Goal: Task Accomplishment & Management: Manage account settings

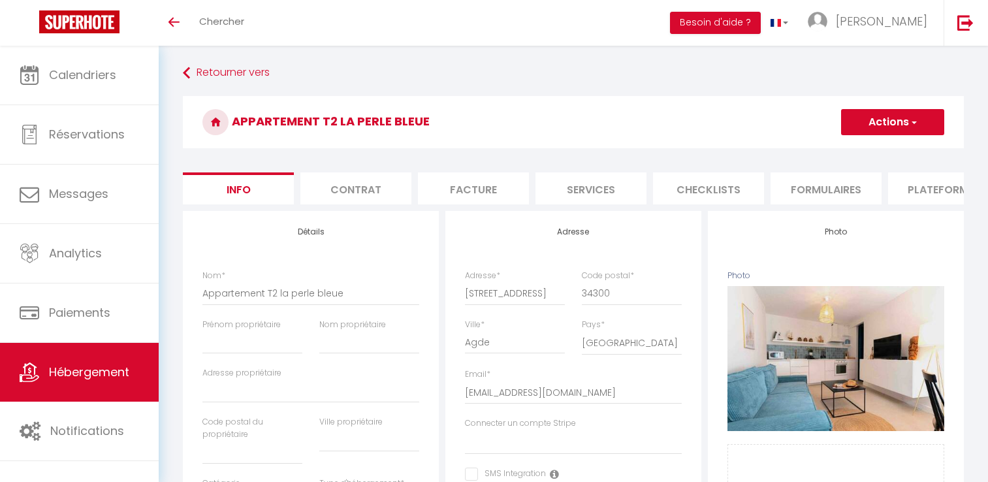
select select "4"
select select "2"
select select "1"
select select "15:00"
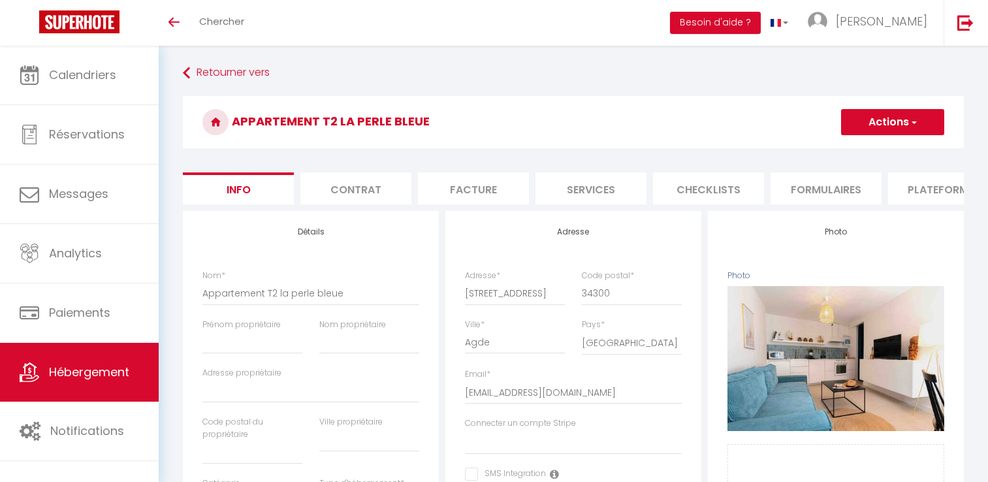
select select "23:45"
select select "11:00"
select select "30"
select select "120"
select select "28"
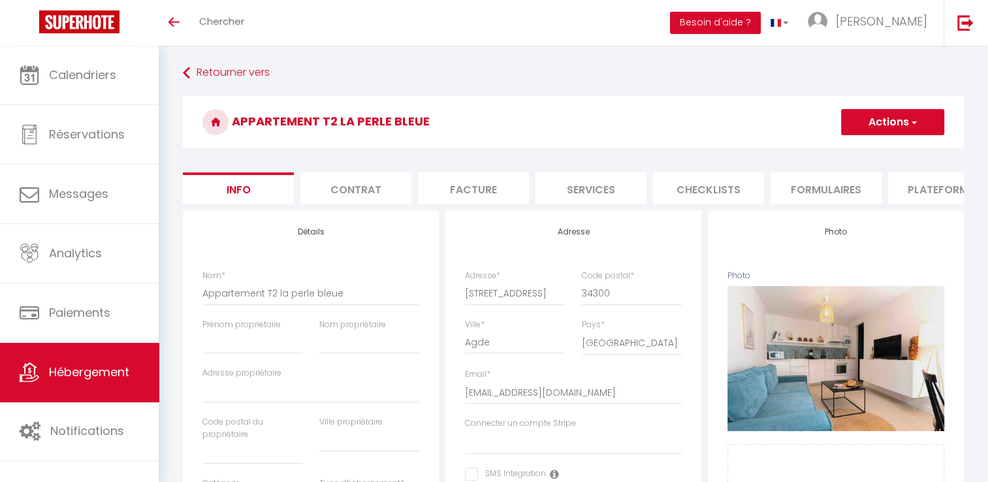
scroll to position [652, 0]
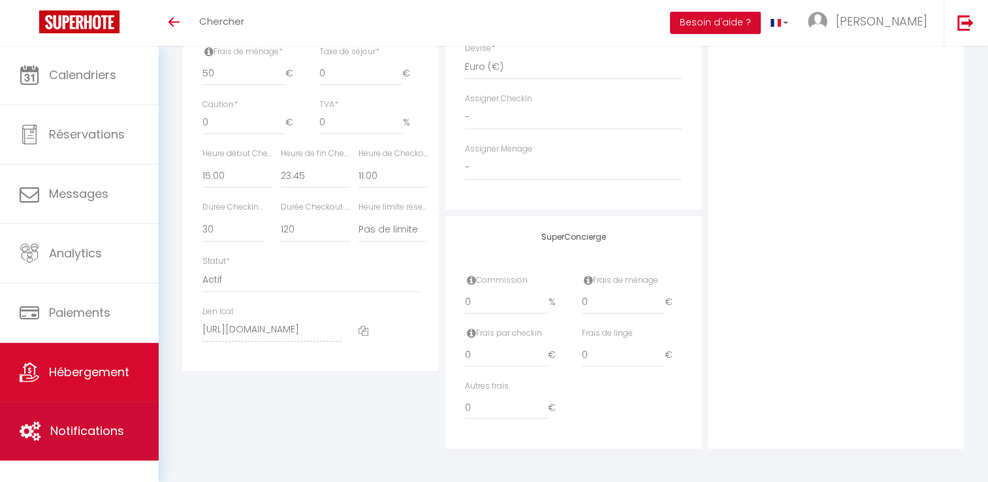
click at [86, 424] on span "Notifications" at bounding box center [87, 431] width 74 height 16
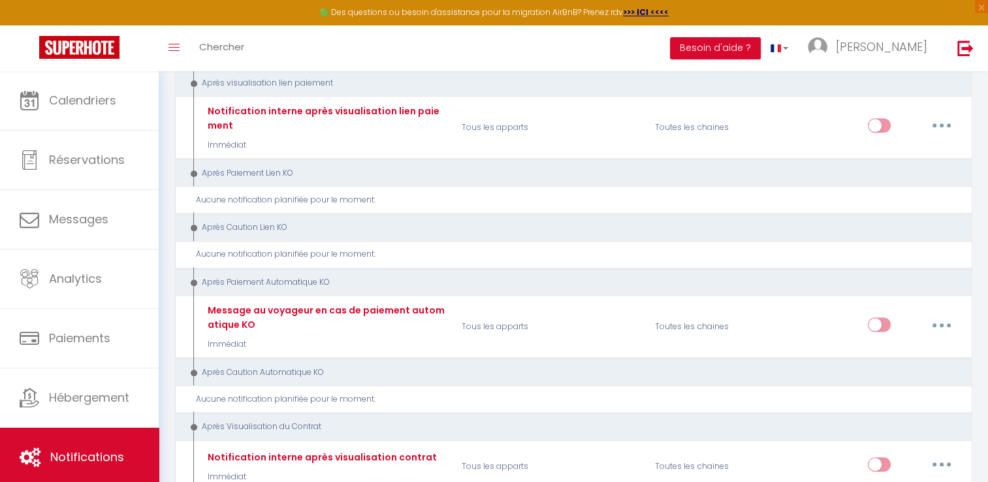
scroll to position [377, 0]
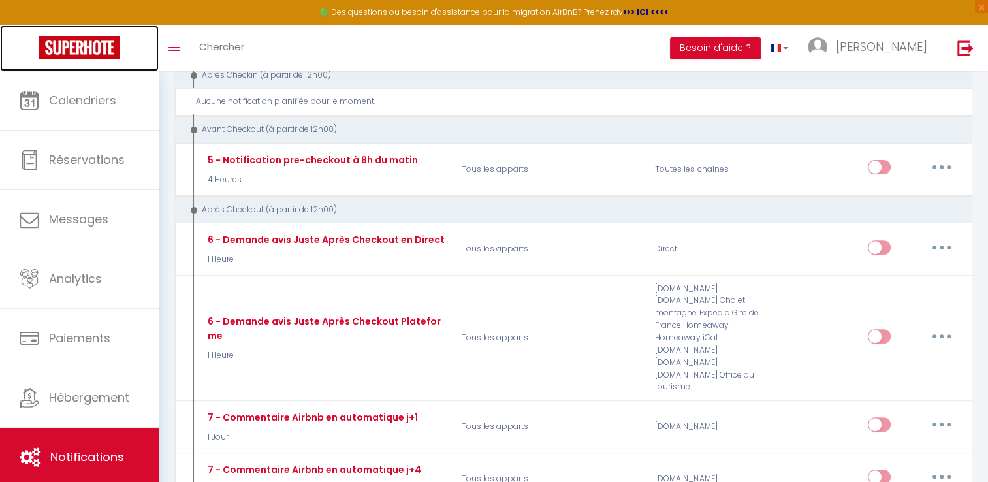
click at [100, 50] on img at bounding box center [79, 47] width 80 height 23
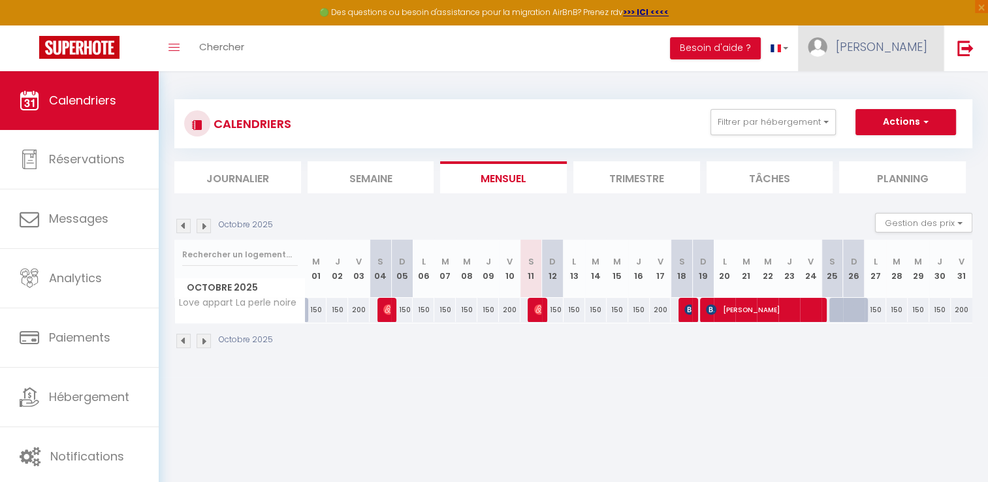
click at [883, 43] on span "[PERSON_NAME]" at bounding box center [881, 47] width 91 height 16
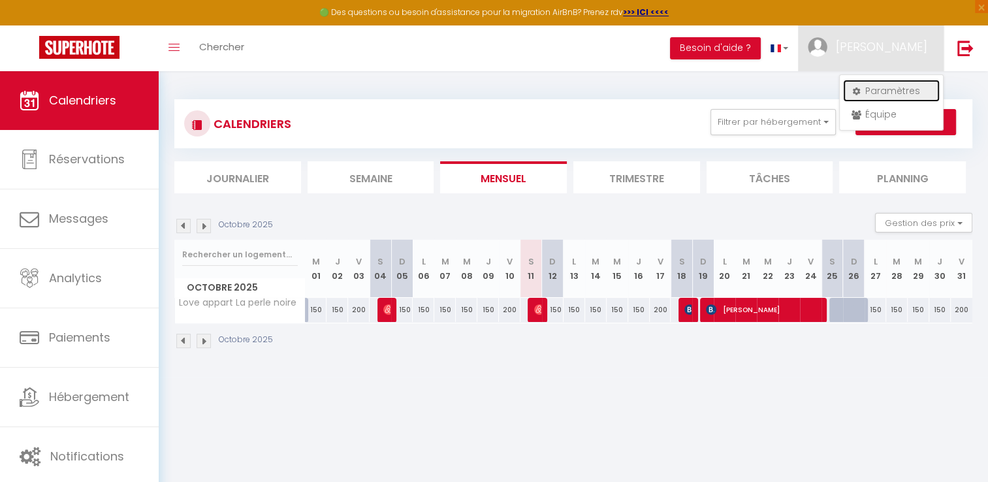
click at [884, 86] on link "Paramètres" at bounding box center [891, 91] width 97 height 22
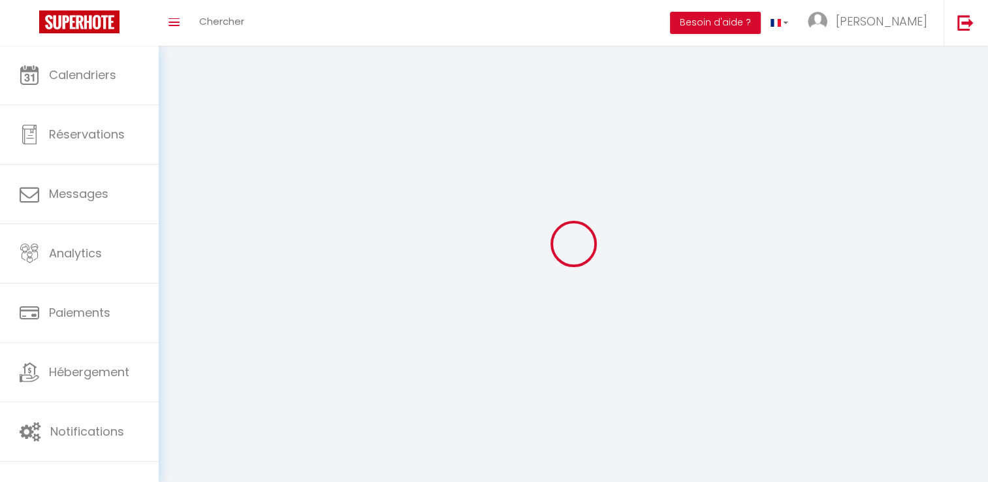
type input "[PERSON_NAME]"
type input "Soulé"
type input "[PHONE_NUMBER]"
type input "[STREET_ADDRESS]"
type input "34300"
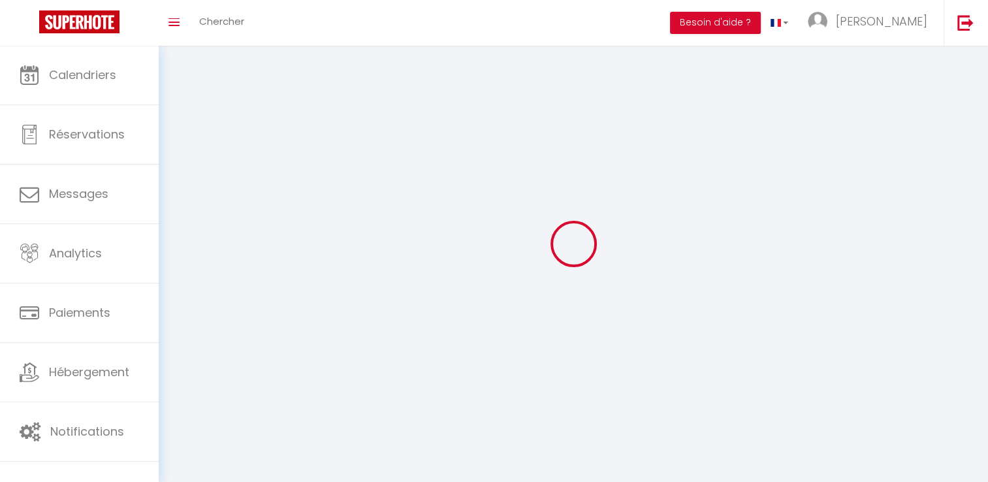
type input "Agde"
type input "9UWVuUK6yikSe6ubcFU2q99Kl"
type input "B60x0vd9wUSwNU6zX8Ba9ojDl"
type input "9UWVuUK6yikSe6ubcFU2q99Kl"
type input "B60x0vd9wUSwNU6zX8Ba9ojDl"
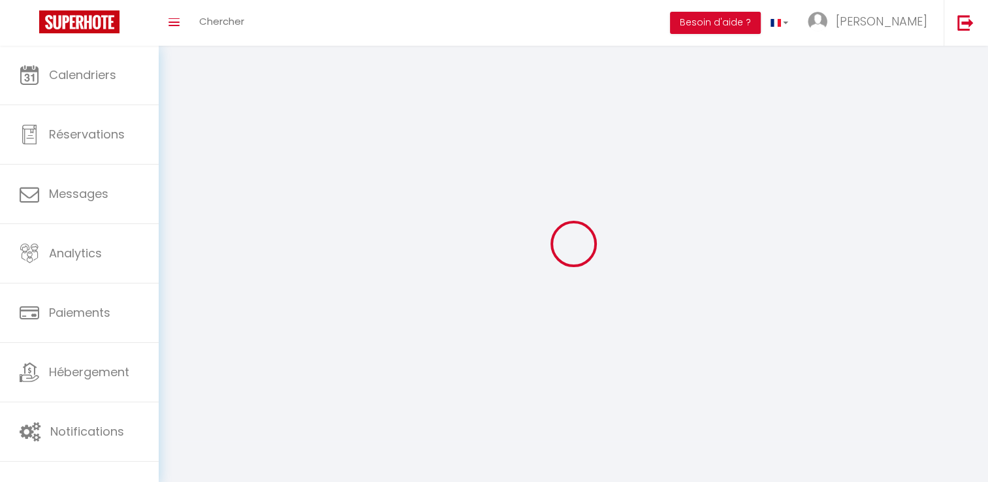
type input "[URL][DOMAIN_NAME]"
select select "28"
select select "fr"
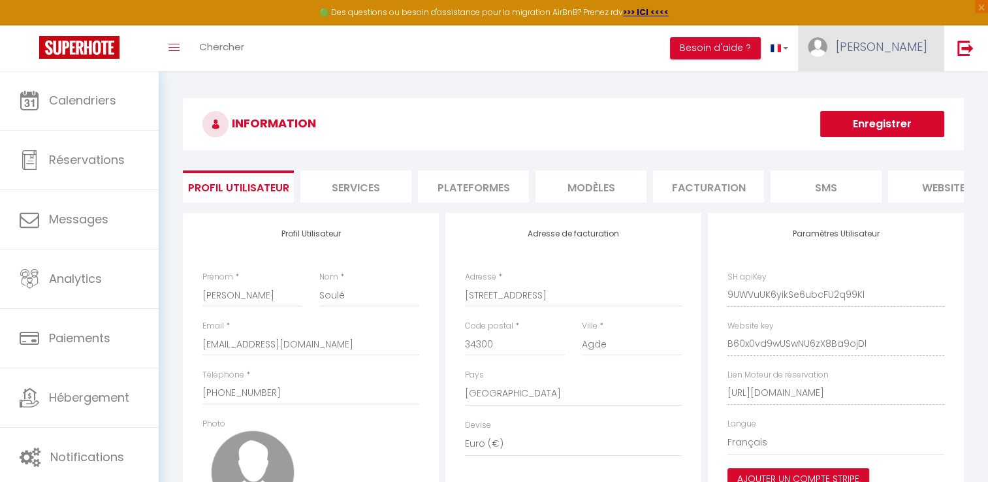
click at [891, 67] on link "[PERSON_NAME]" at bounding box center [871, 48] width 146 height 46
click at [888, 118] on link "Équipe" at bounding box center [891, 114] width 97 height 22
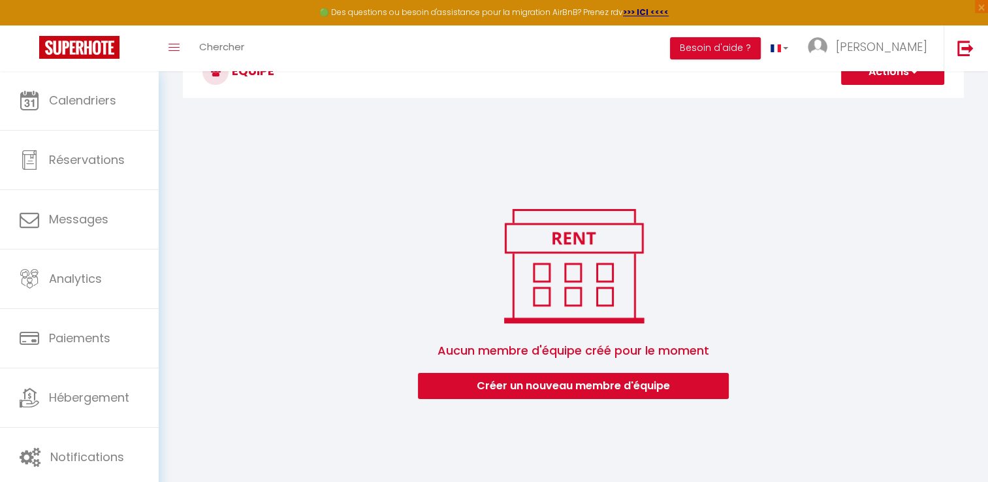
scroll to position [52, 0]
click at [596, 387] on button "Créer un nouveau membre d'équipe" at bounding box center [573, 386] width 311 height 26
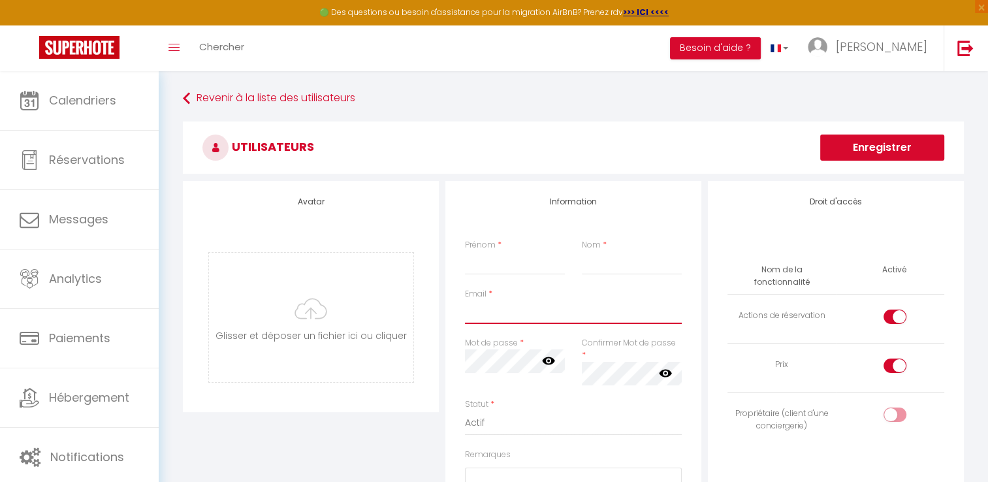
type input "[EMAIL_ADDRESS][DOMAIN_NAME]"
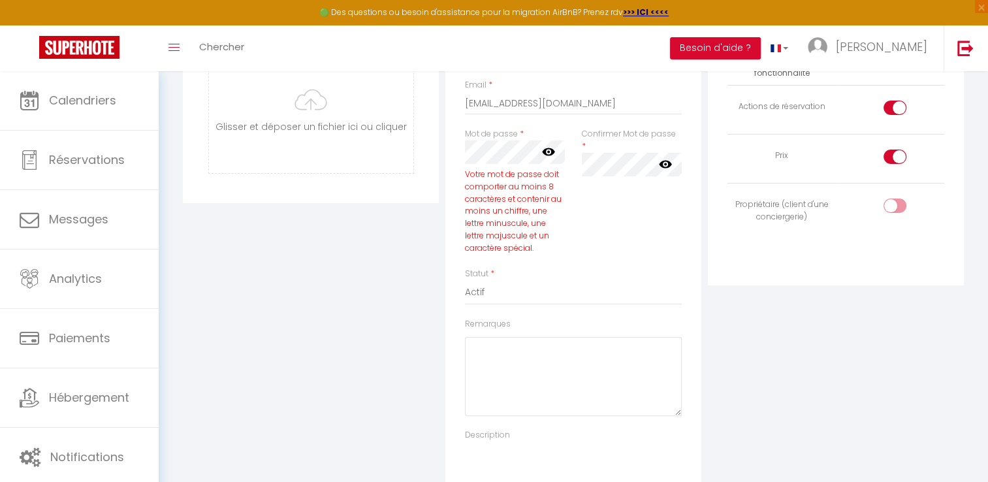
scroll to position [204, 0]
click at [553, 159] on icon at bounding box center [548, 157] width 13 height 8
click at [667, 165] on icon at bounding box center [665, 169] width 13 height 8
click at [667, 165] on icon at bounding box center [665, 170] width 13 height 10
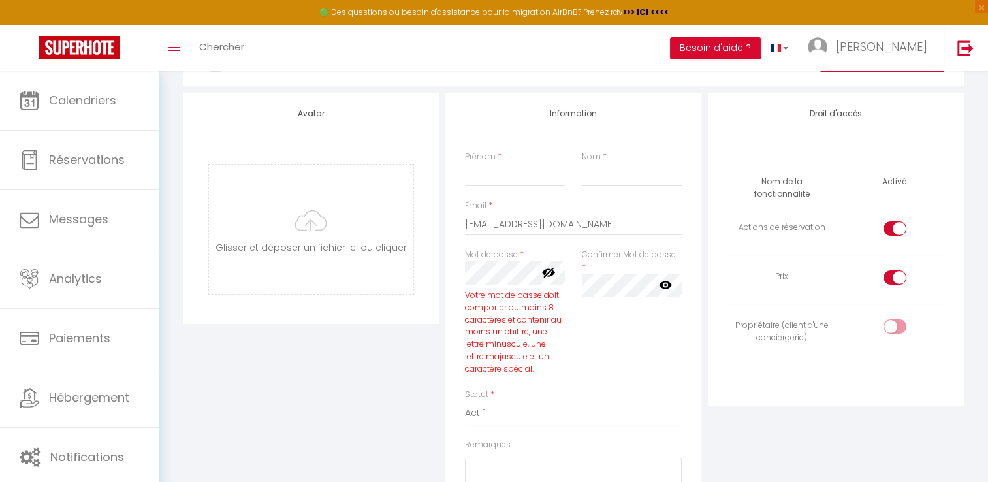
scroll to position [0, 0]
